Goal: Task Accomplishment & Management: Use online tool/utility

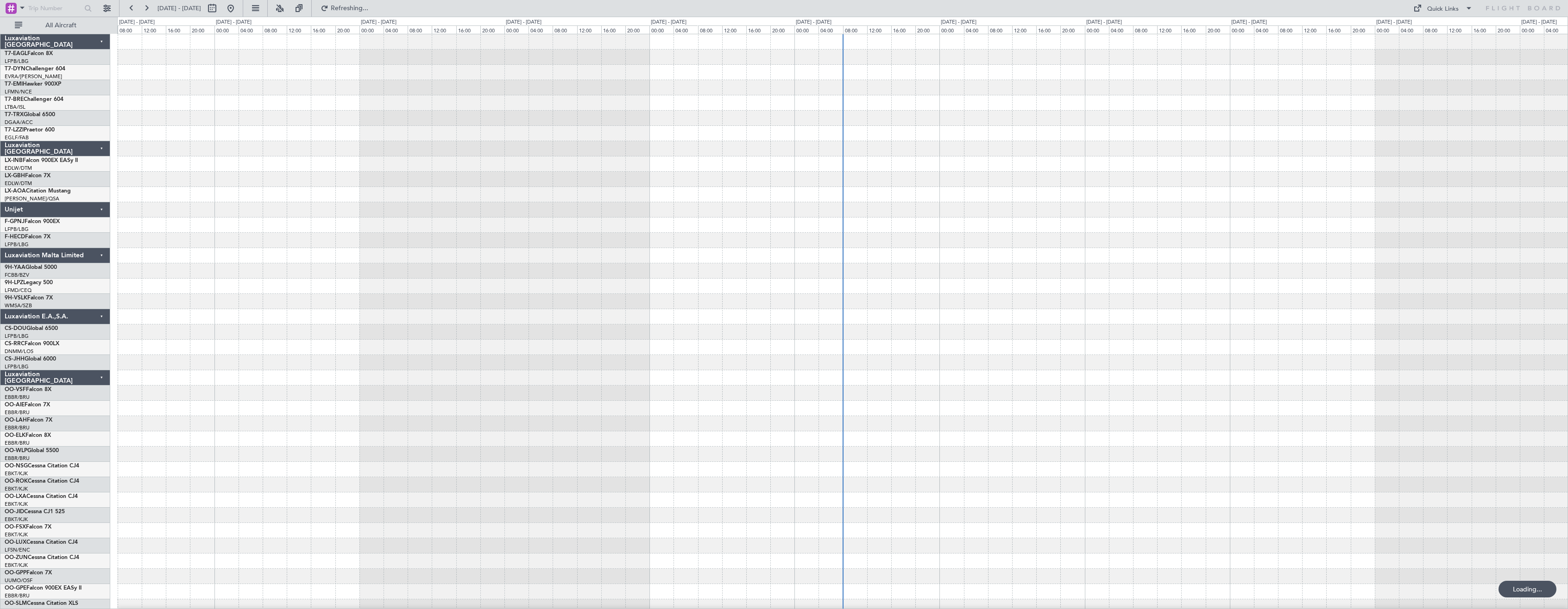
click at [102, 378] on div "Luxaviation [GEOGRAPHIC_DATA]" at bounding box center [55, 378] width 110 height 15
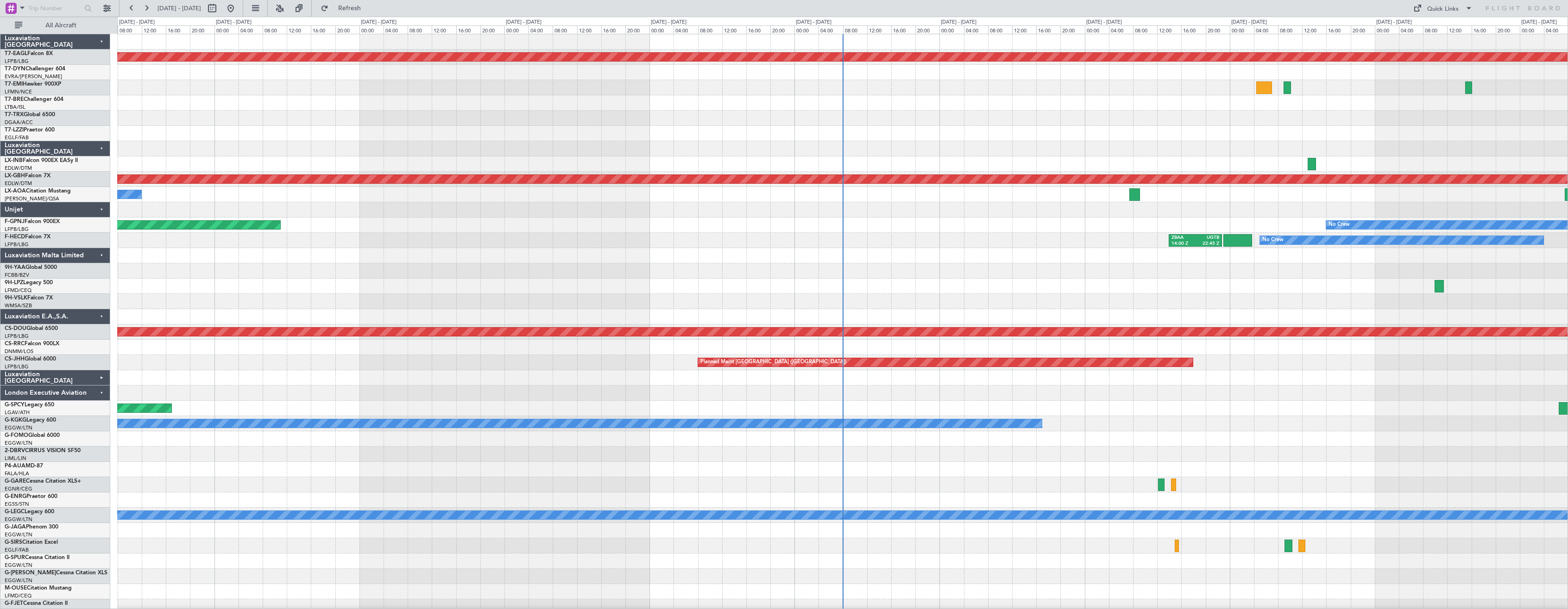
click at [103, 392] on div "London Executive Aviation" at bounding box center [55, 393] width 110 height 15
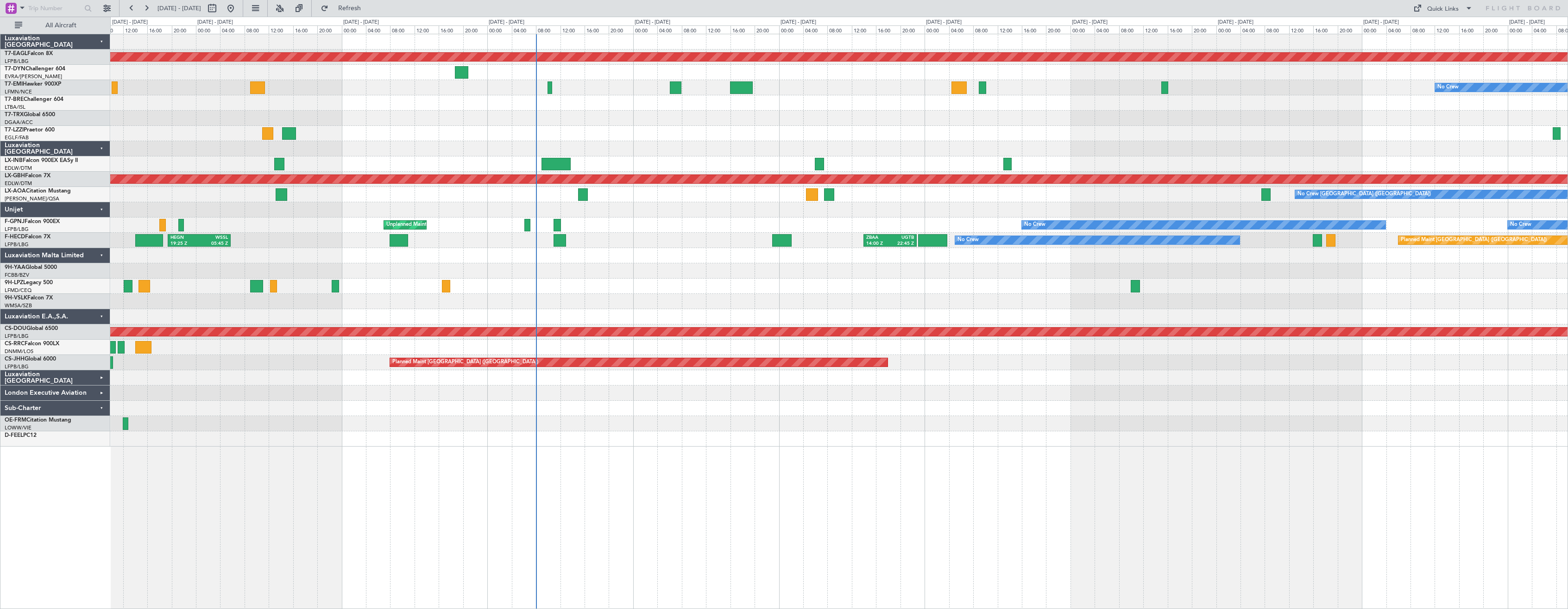
click at [606, 403] on div at bounding box center [839, 408] width 1457 height 15
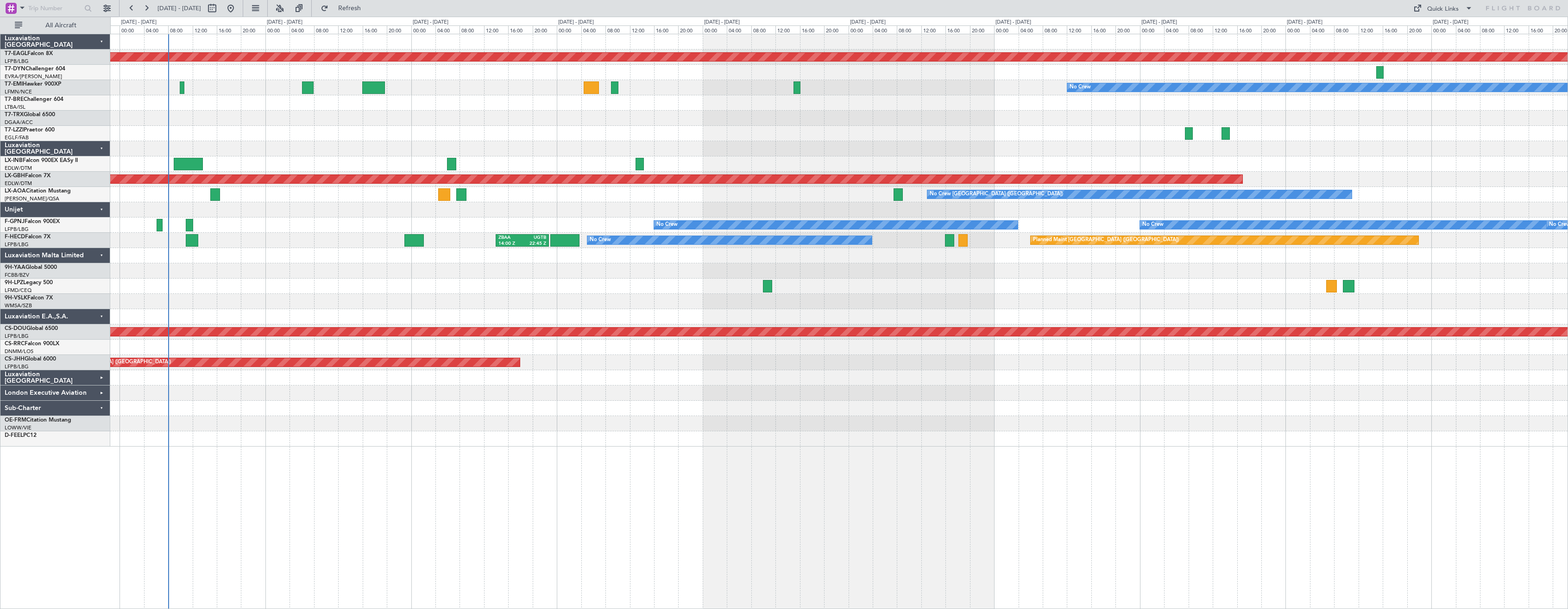
click at [584, 454] on div "Planned Maint Dubai (Al Maktoum Intl) No Crew Planned Maint Nurnberg No Crew [G…" at bounding box center [839, 322] width 1458 height 576
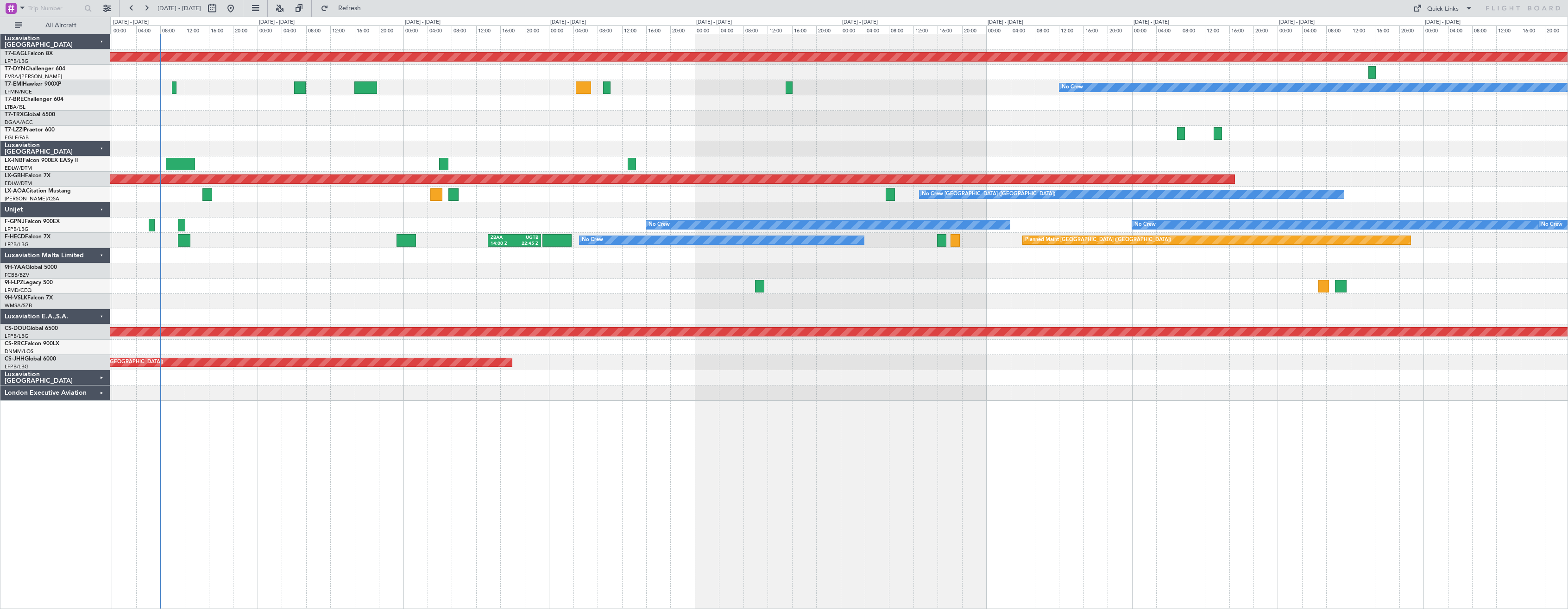
click at [219, 128] on div at bounding box center [839, 133] width 1457 height 15
click at [365, 7] on span "Refresh" at bounding box center [350, 8] width 39 height 7
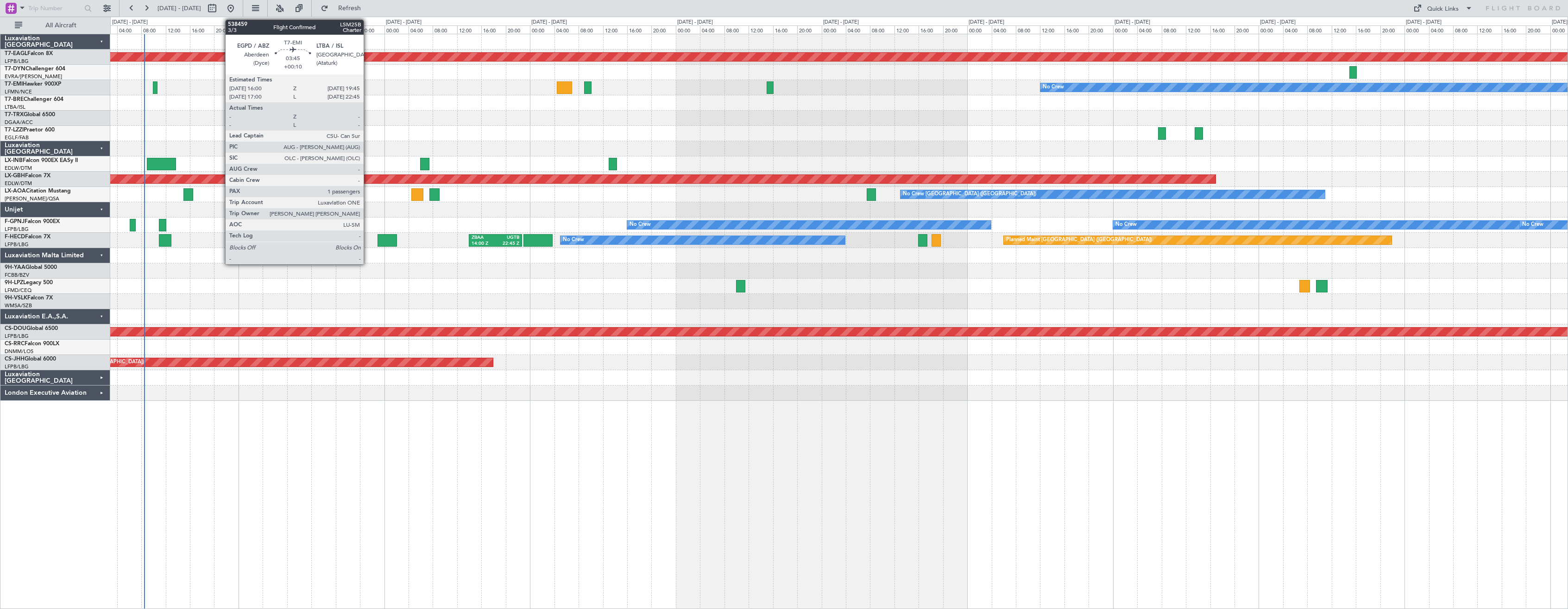
click at [461, 131] on div at bounding box center [839, 133] width 1457 height 15
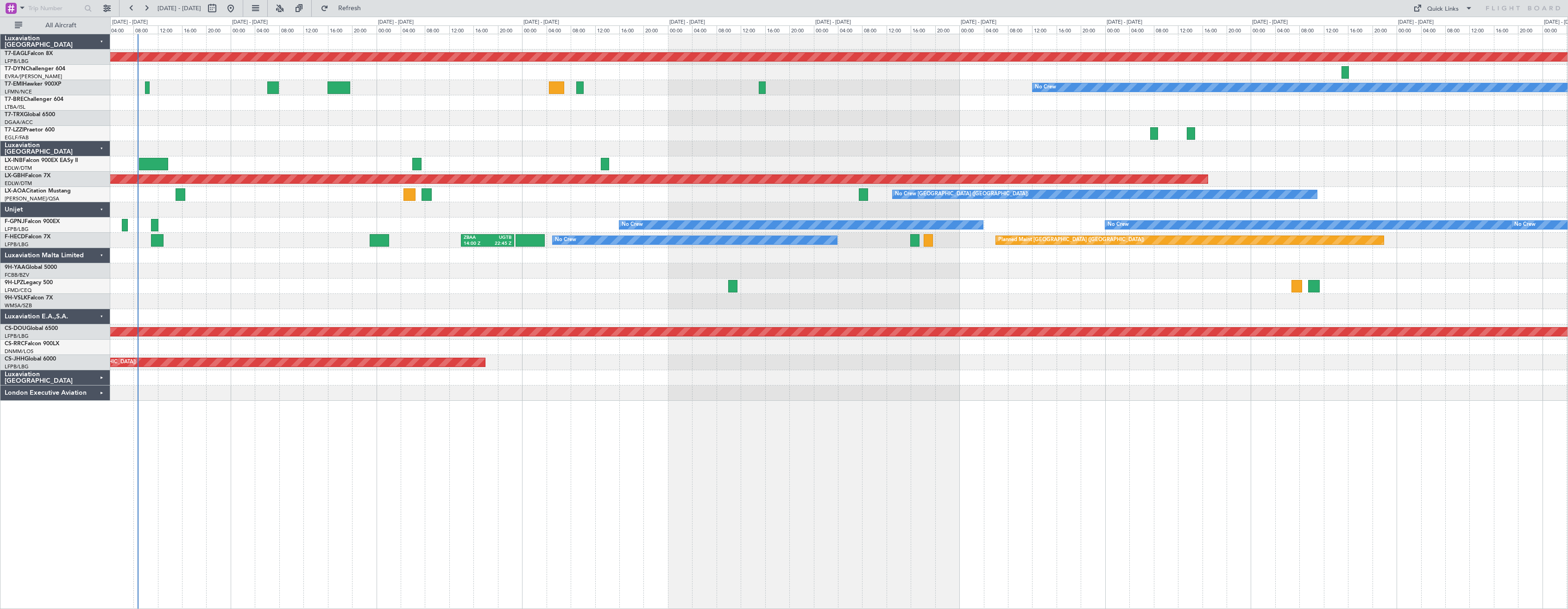
click at [319, 132] on div at bounding box center [839, 133] width 1457 height 15
click at [351, 137] on div at bounding box center [839, 133] width 1457 height 15
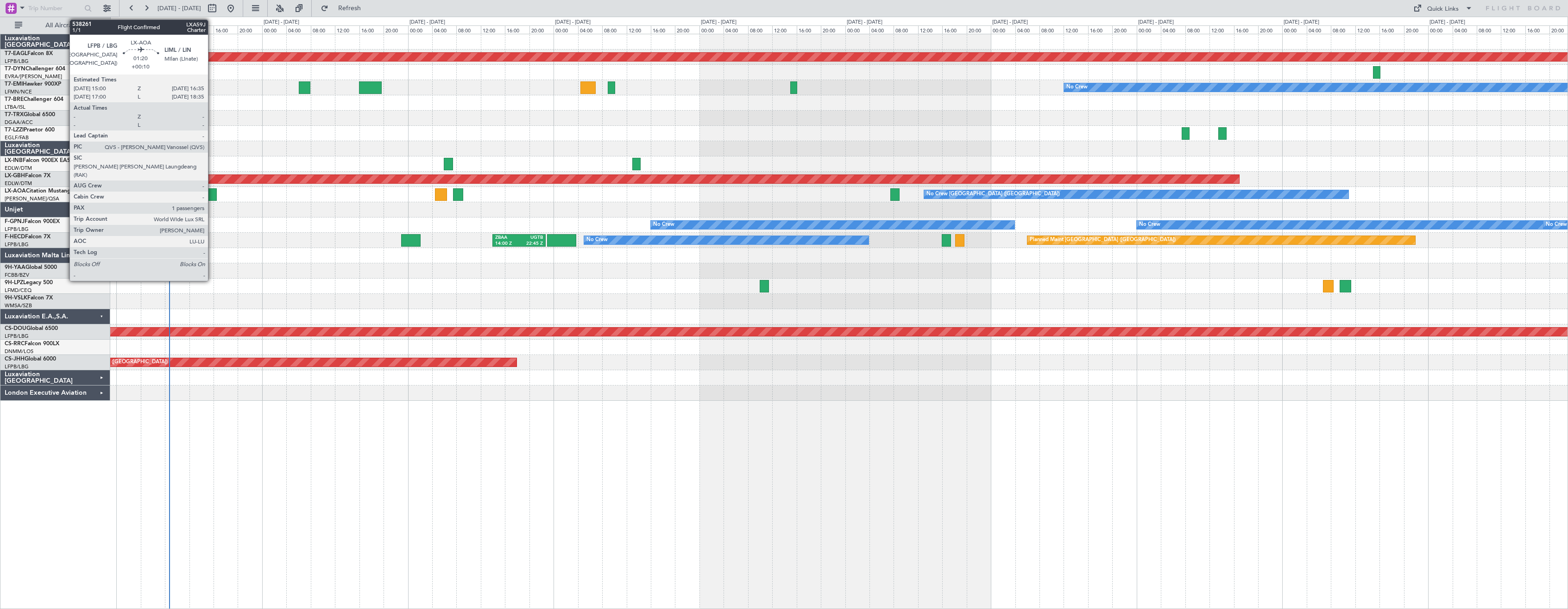
click at [212, 197] on div at bounding box center [212, 195] width 10 height 13
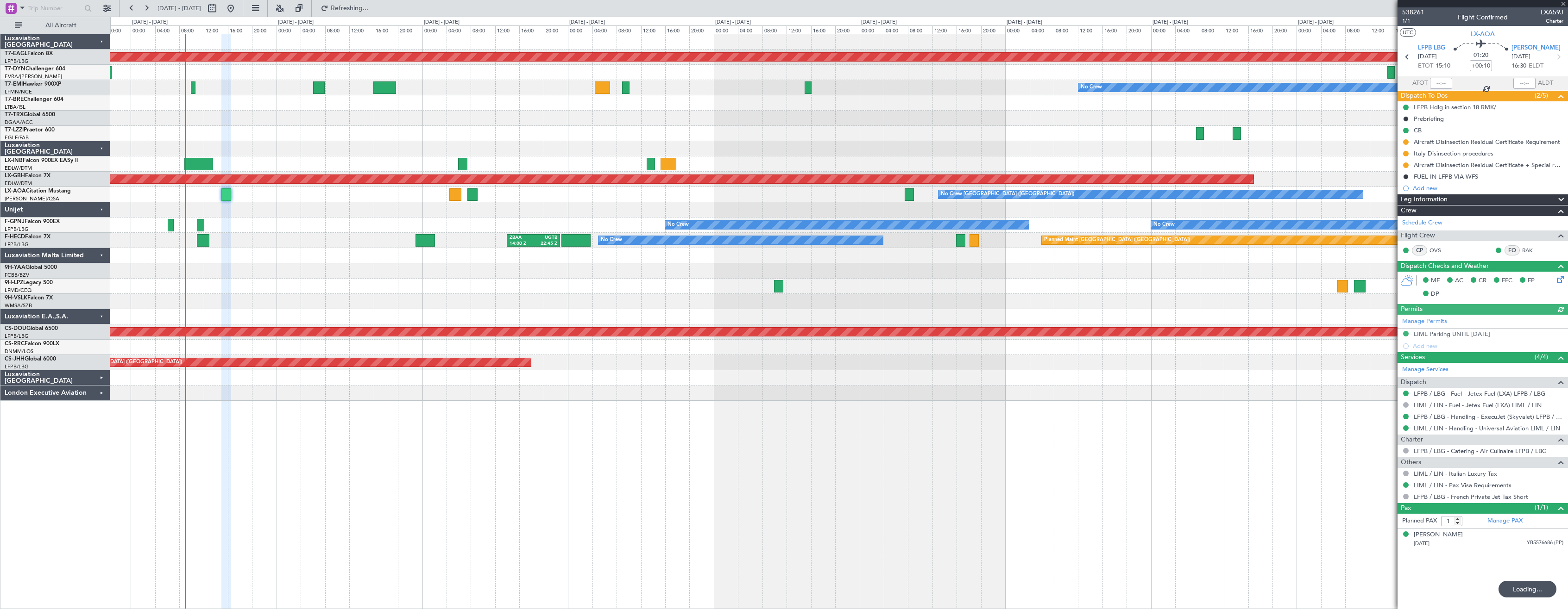
click at [338, 294] on div at bounding box center [839, 301] width 1457 height 15
click at [369, 5] on span "Refresh" at bounding box center [350, 8] width 39 height 7
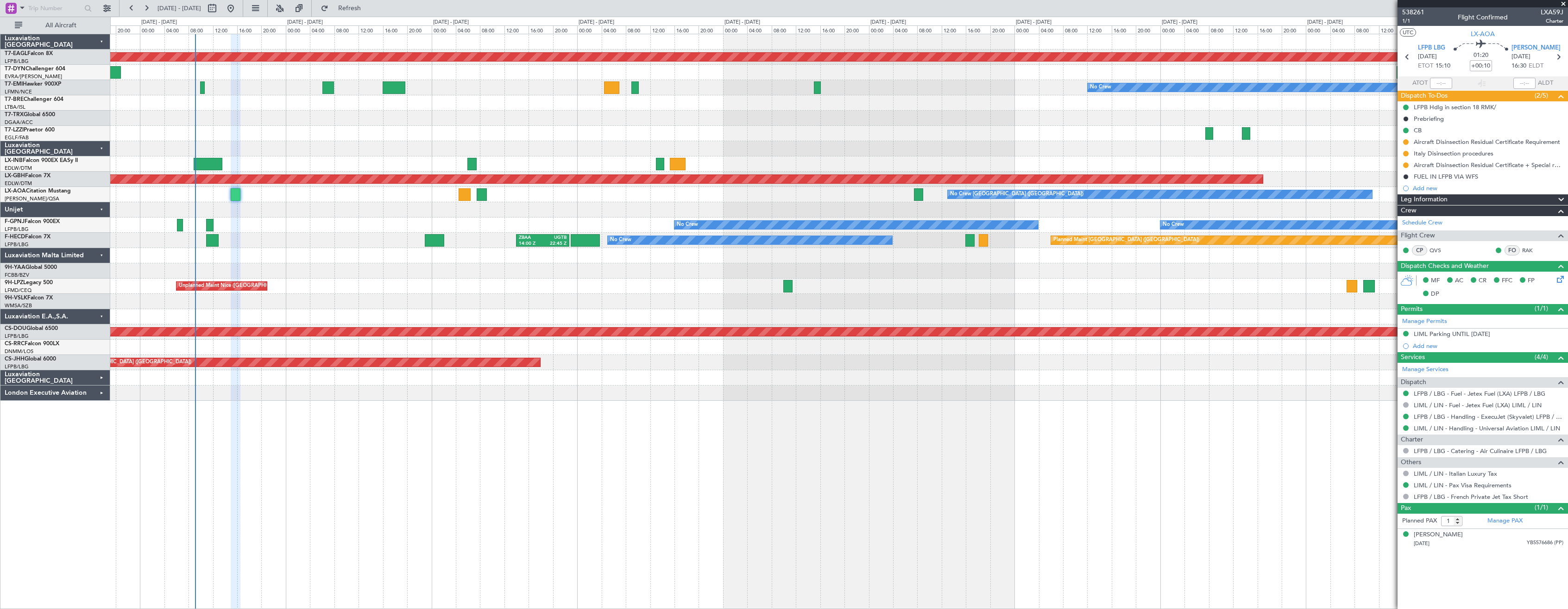
click at [367, 164] on div "Planned Maint Dubai (Al Maktoum Intl) No Crew Planned Maint Nurnberg No Crew [G…" at bounding box center [839, 217] width 1457 height 367
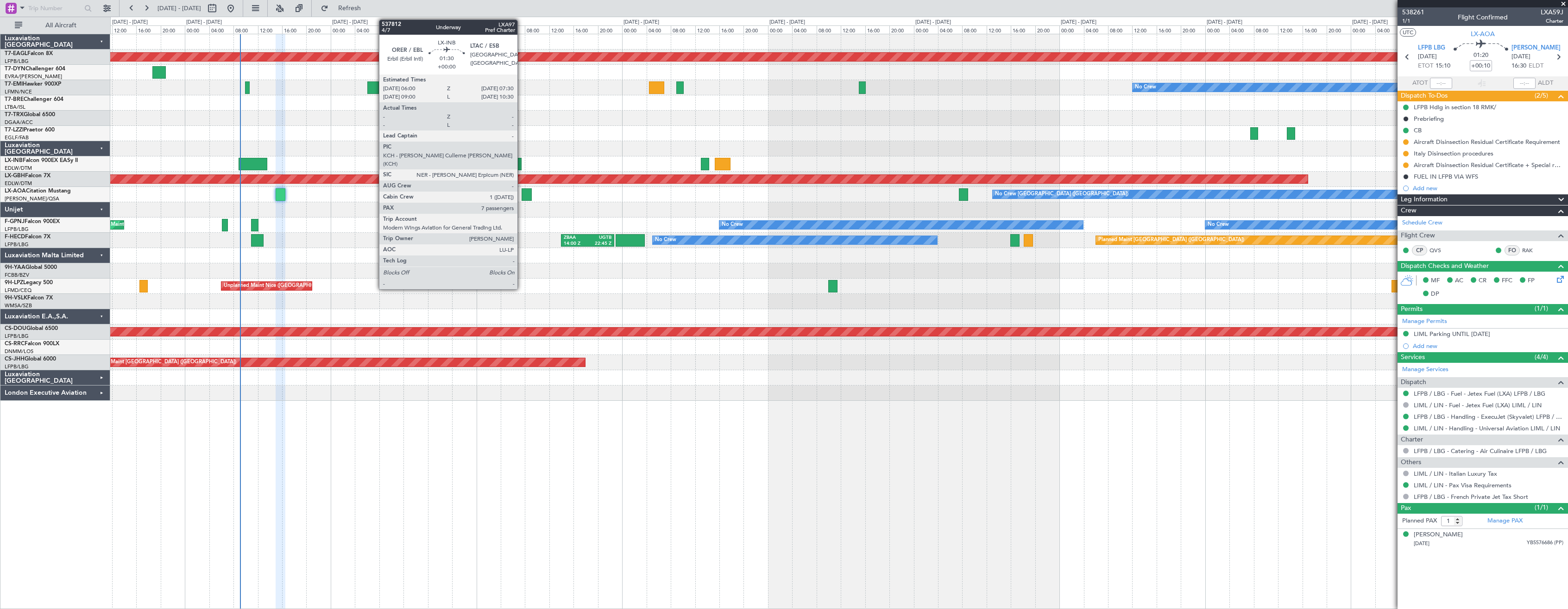
click at [522, 162] on div at bounding box center [517, 164] width 9 height 13
type input "7"
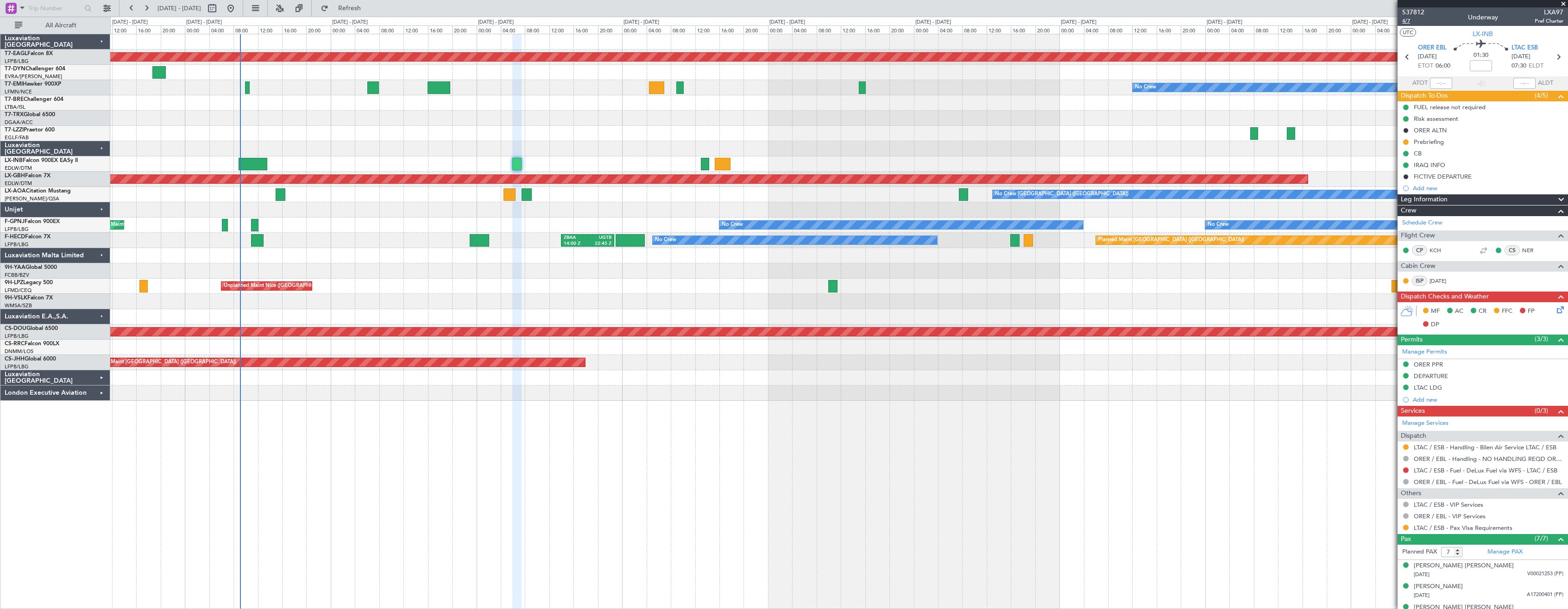
click at [1407, 23] on span "4/7" at bounding box center [1413, 21] width 23 height 8
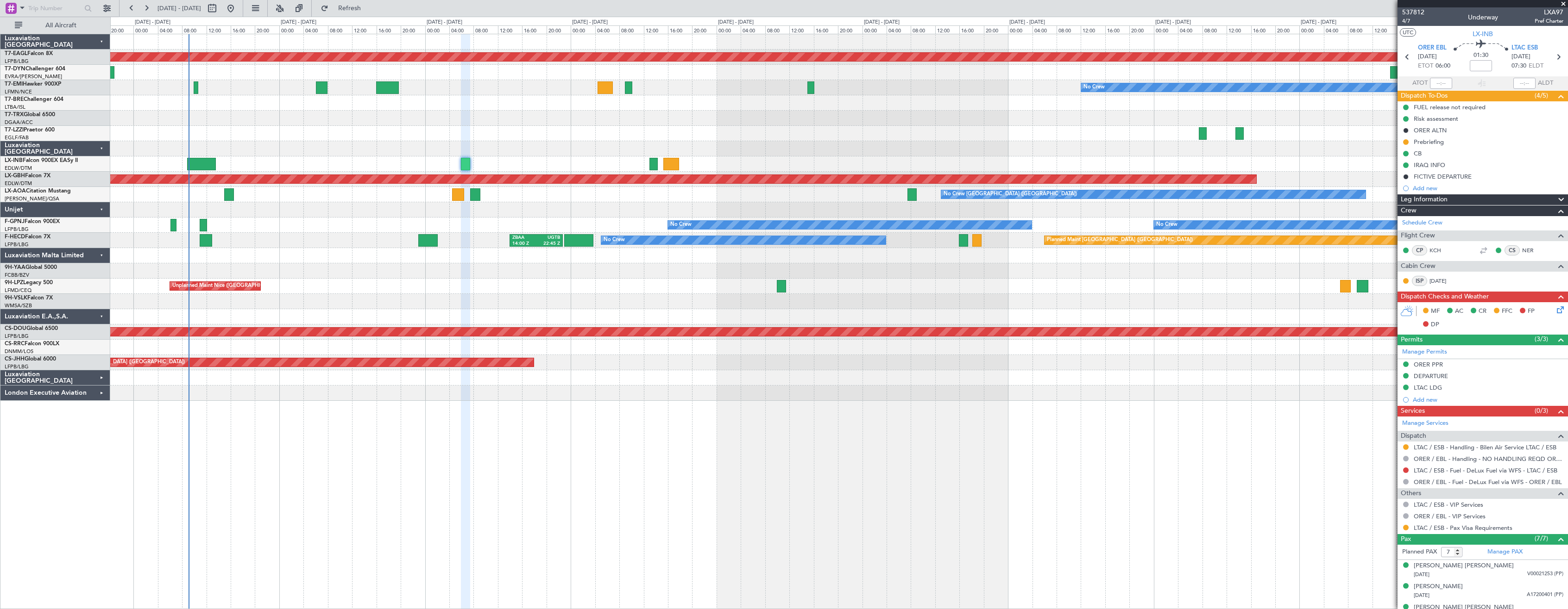
click at [340, 124] on div at bounding box center [839, 118] width 1457 height 15
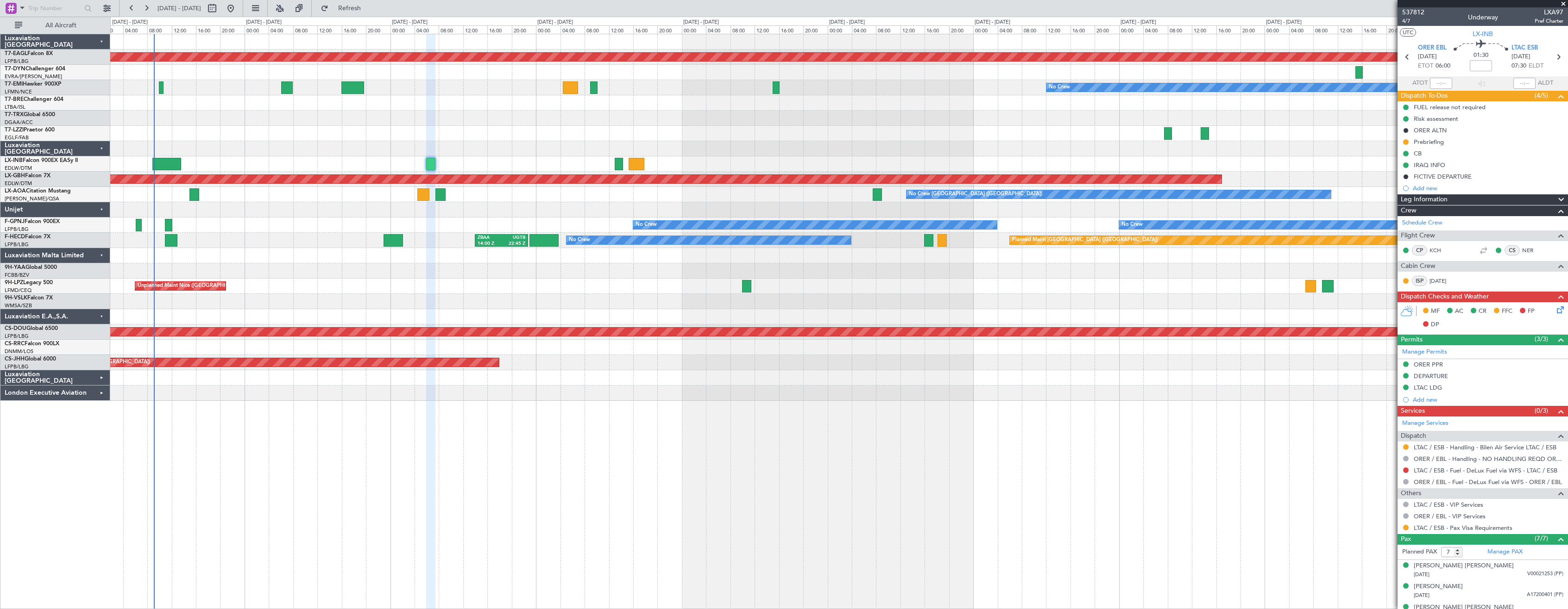
click at [323, 431] on div "Planned Maint Dubai (Al Maktoum Intl) No Crew Planned Maint Nurnberg No Crew [G…" at bounding box center [839, 322] width 1458 height 576
click at [461, 83] on div "No Crew" at bounding box center [839, 88] width 1457 height 15
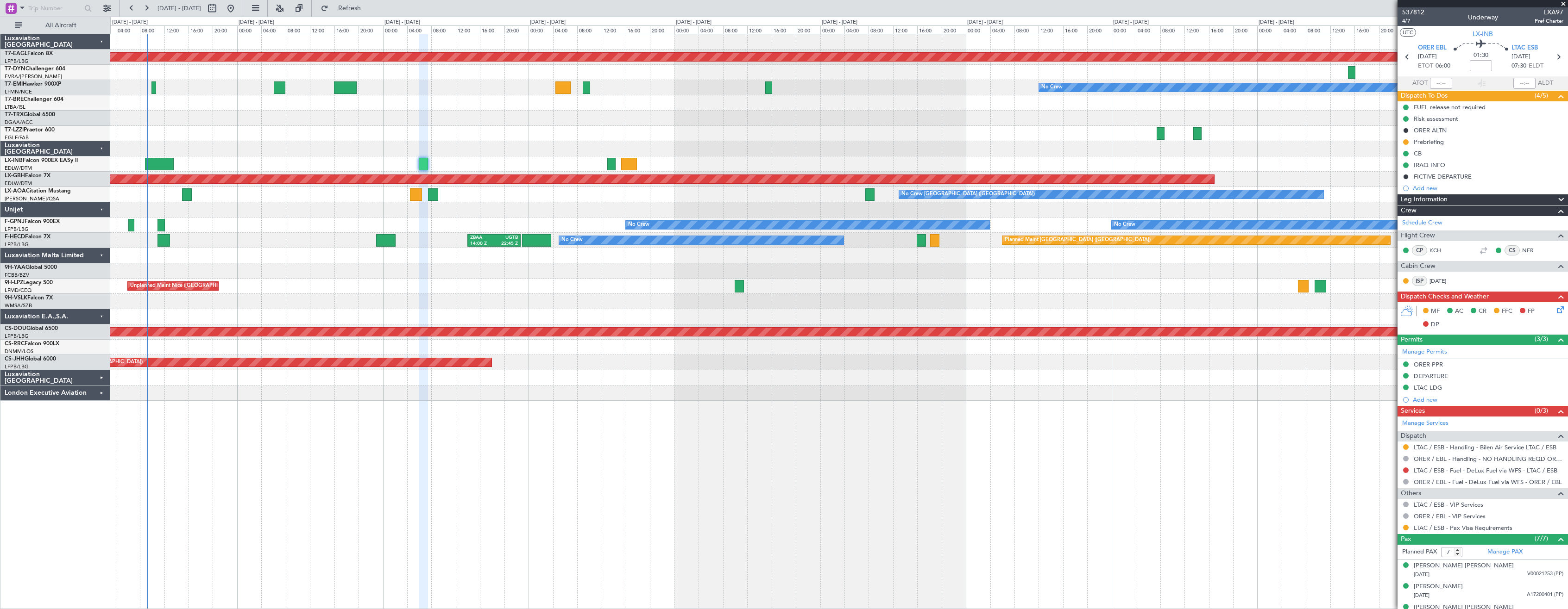
click at [617, 437] on div "Planned Maint Dubai (Al Maktoum Intl) No Crew Planned Maint Nurnberg No Crew [G…" at bounding box center [839, 322] width 1458 height 576
click at [372, 15] on button "Refresh" at bounding box center [344, 9] width 55 height 15
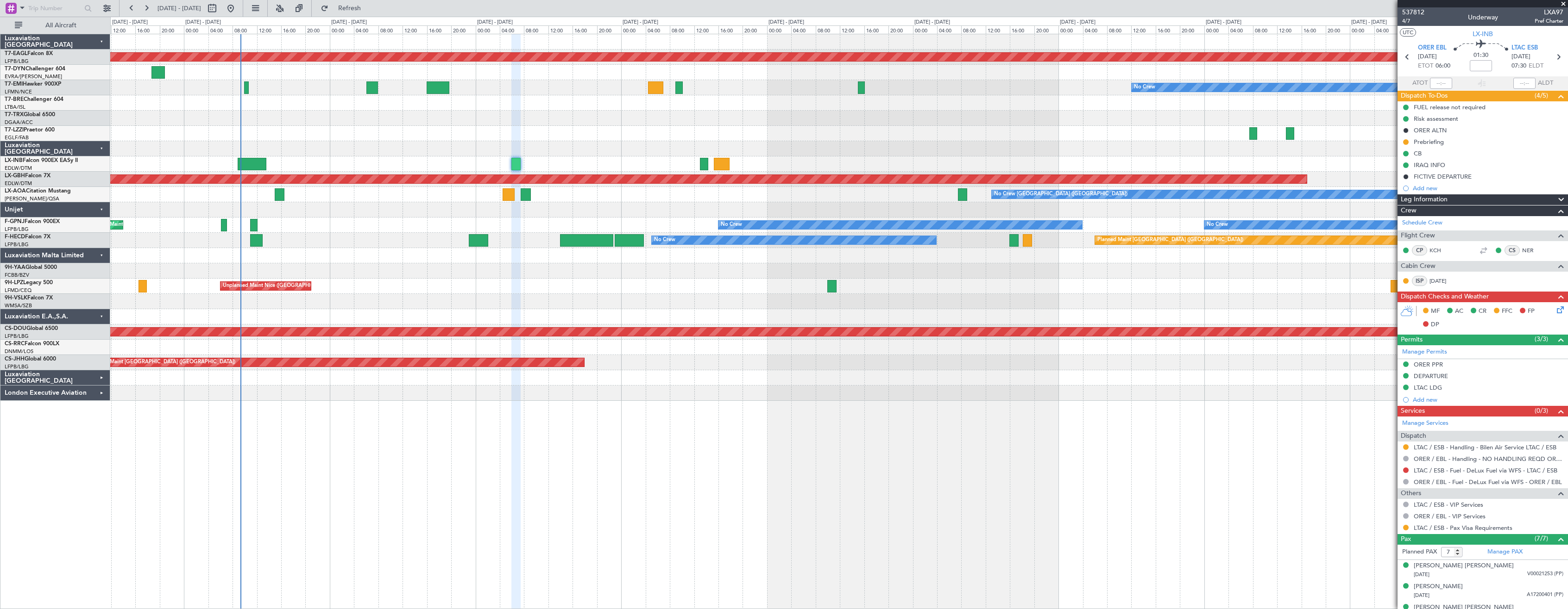
click at [380, 130] on div "Planned Maint Dubai (Al Maktoum Intl) No Crew Planned Maint Nurnberg No Crew [G…" at bounding box center [839, 217] width 1457 height 367
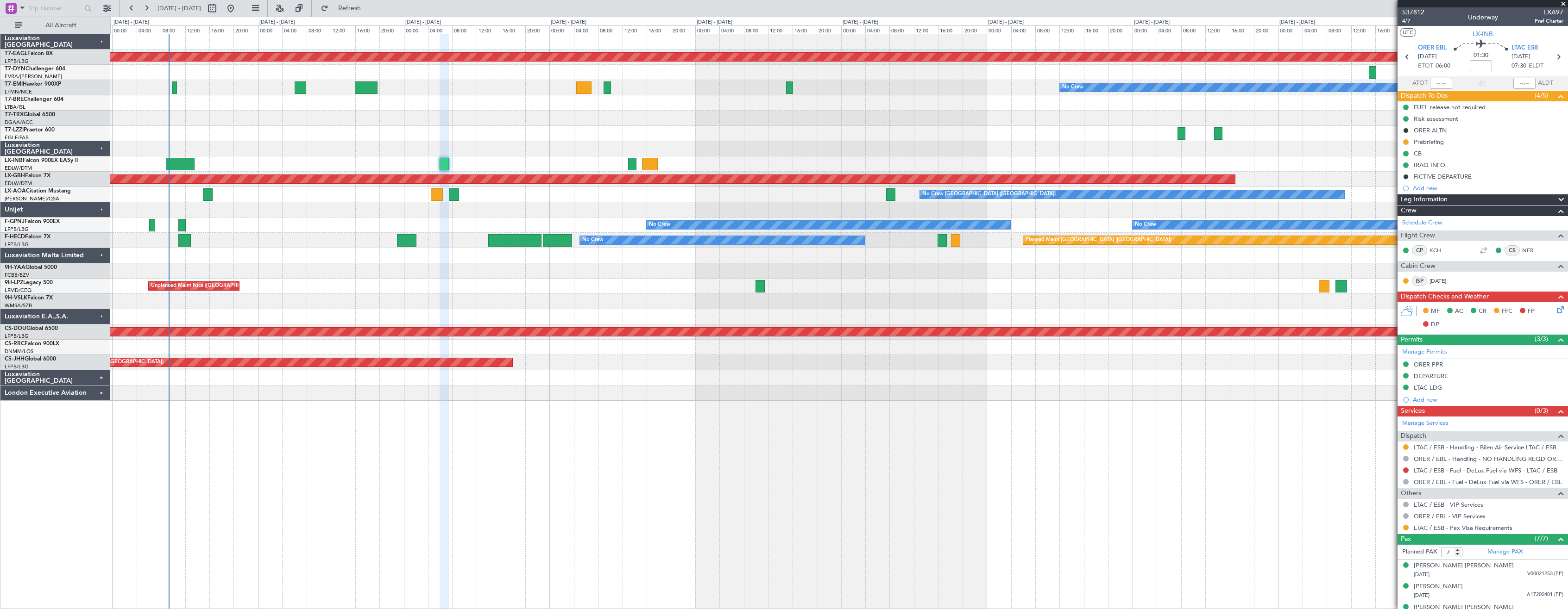
click at [614, 127] on div at bounding box center [839, 133] width 1457 height 15
click at [351, 11] on button "Refresh" at bounding box center [344, 9] width 55 height 15
